Goal: Task Accomplishment & Management: Manage account settings

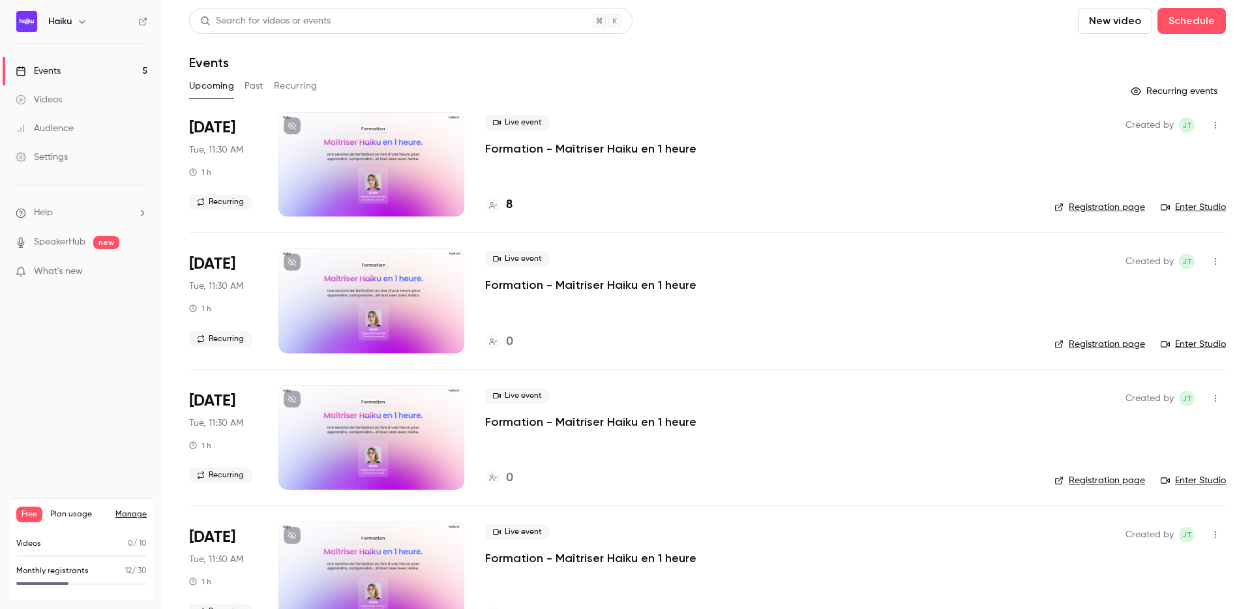
click at [509, 148] on p "Formation - Maîtriser Haiku en 1 heure" at bounding box center [590, 149] width 211 height 16
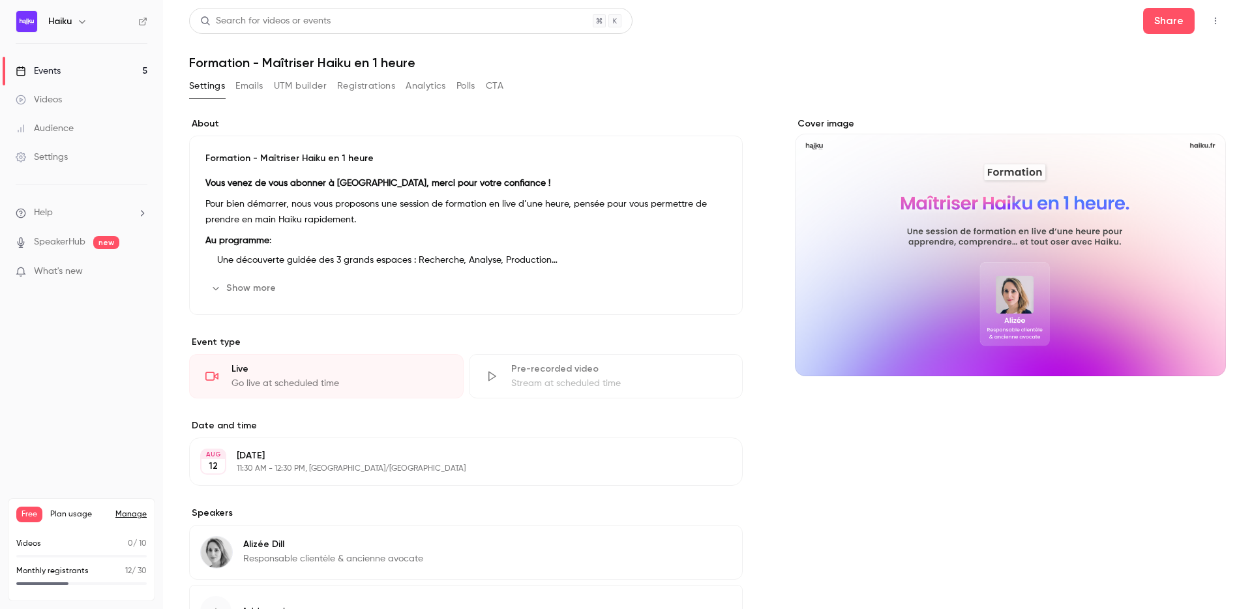
click at [363, 91] on button "Registrations" at bounding box center [366, 86] width 58 height 21
